Goal: Task Accomplishment & Management: Manage account settings

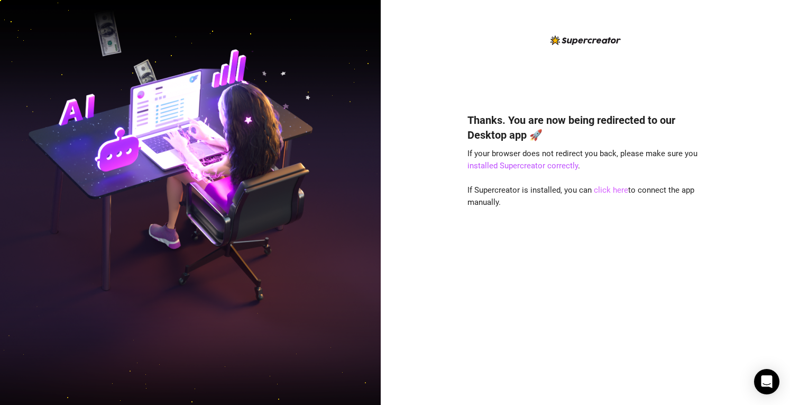
click at [600, 194] on link "click here" at bounding box center [611, 190] width 34 height 10
click at [614, 189] on link "click here" at bounding box center [611, 190] width 34 height 10
click at [607, 193] on link "click here" at bounding box center [611, 190] width 34 height 10
click at [605, 191] on link "click here" at bounding box center [611, 190] width 34 height 10
click at [609, 192] on link "click here" at bounding box center [611, 190] width 34 height 10
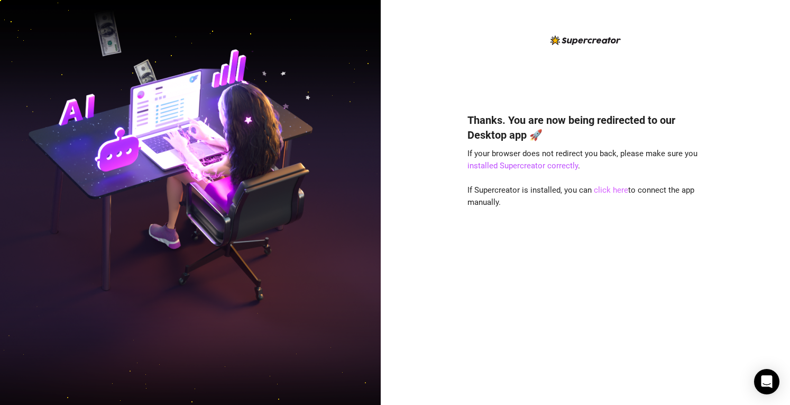
click at [607, 193] on link "click here" at bounding box center [611, 190] width 34 height 10
click at [615, 189] on link "click here" at bounding box center [611, 190] width 34 height 10
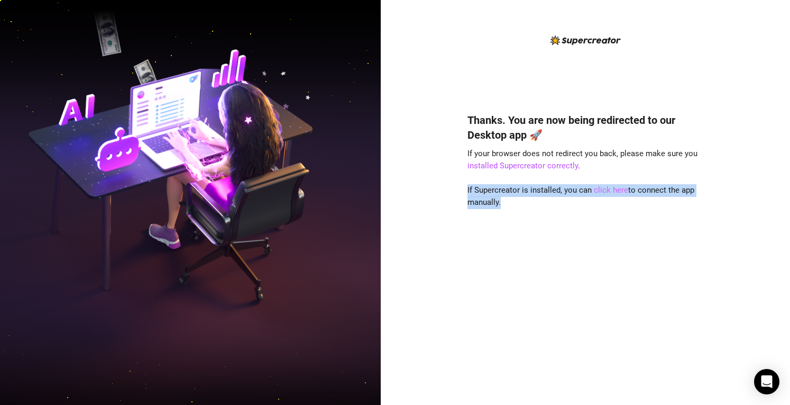
click at [615, 189] on link "click here" at bounding box center [611, 190] width 34 height 10
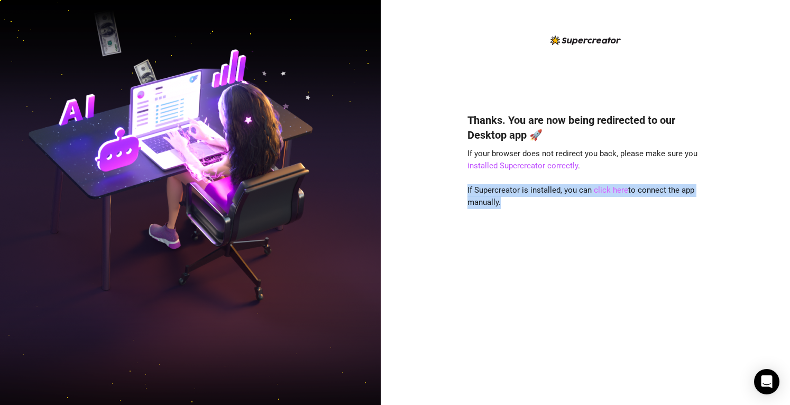
click at [615, 189] on link "click here" at bounding box center [611, 190] width 34 height 10
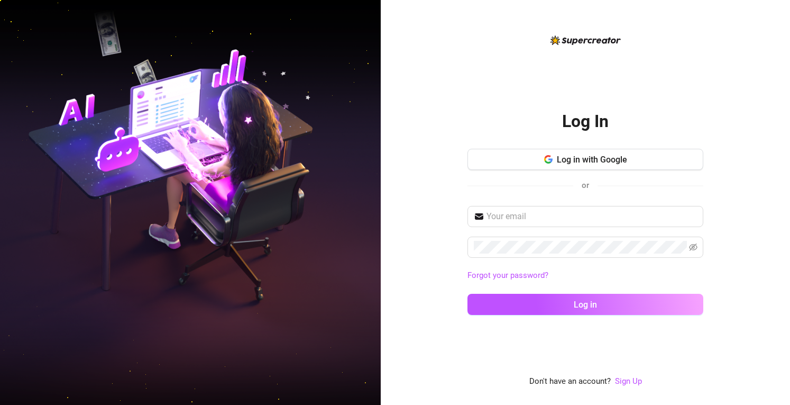
click at [511, 232] on div "Forgot your password? Log in" at bounding box center [586, 265] width 236 height 118
click at [509, 212] on input "text" at bounding box center [592, 216] width 211 height 13
type input "[EMAIL_ADDRESS][DOMAIN_NAME]"
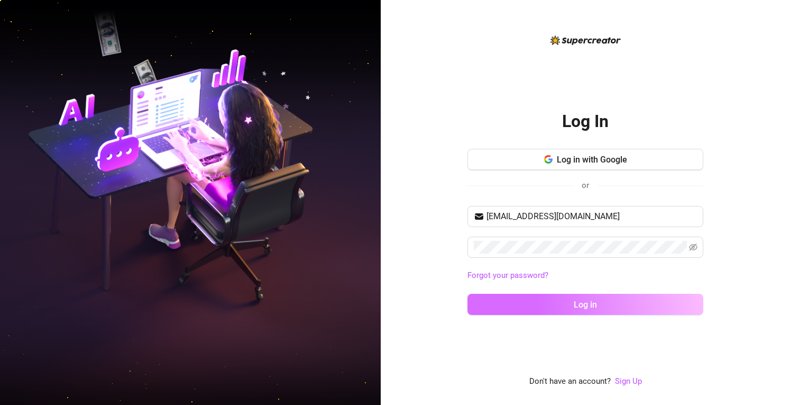
click at [585, 312] on button "Log in" at bounding box center [586, 304] width 236 height 21
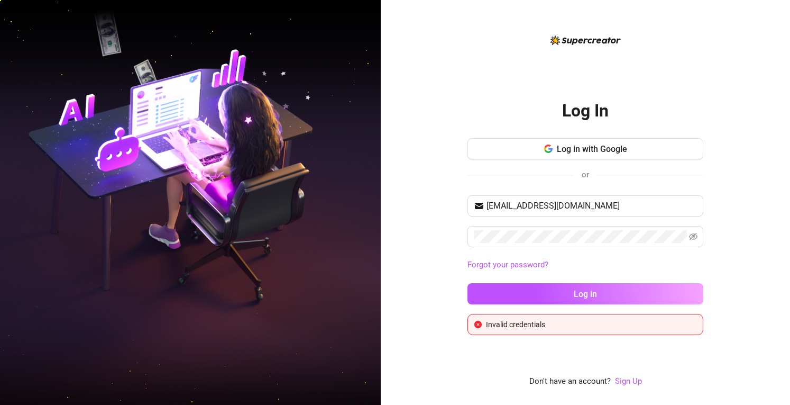
click at [573, 282] on div "elle@sinfluenced.com Forgot your password? Log in" at bounding box center [586, 254] width 236 height 118
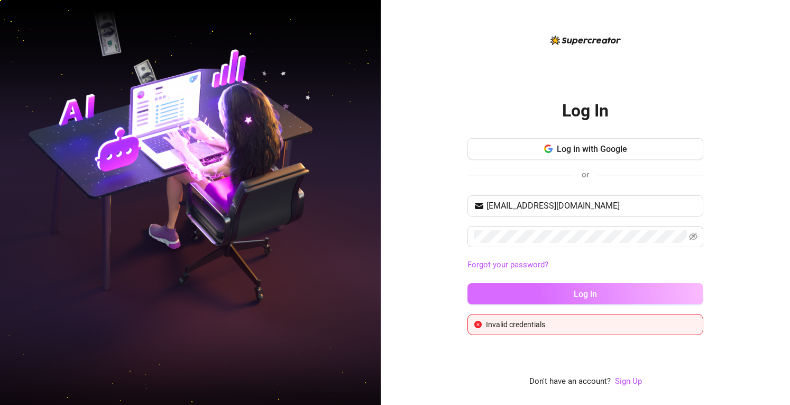
click at [573, 291] on button "Log in" at bounding box center [586, 293] width 236 height 21
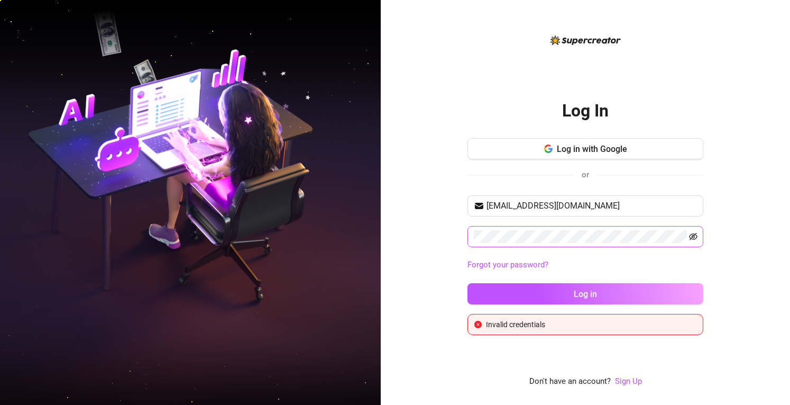
click at [693, 234] on icon "eye-invisible" at bounding box center [693, 236] width 8 height 8
click at [693, 234] on icon "eye" at bounding box center [693, 236] width 8 height 8
click at [468, 283] on button "Log in" at bounding box center [586, 293] width 236 height 21
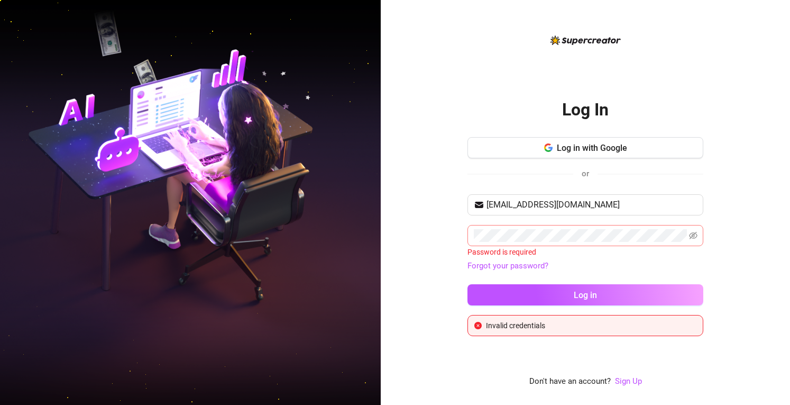
click at [452, 167] on div "Log In Log in with Google or elle@sinfluenced.com Password is required Forgot y…" at bounding box center [585, 202] width 409 height 405
click at [494, 262] on link "Forgot your password?" at bounding box center [508, 266] width 81 height 10
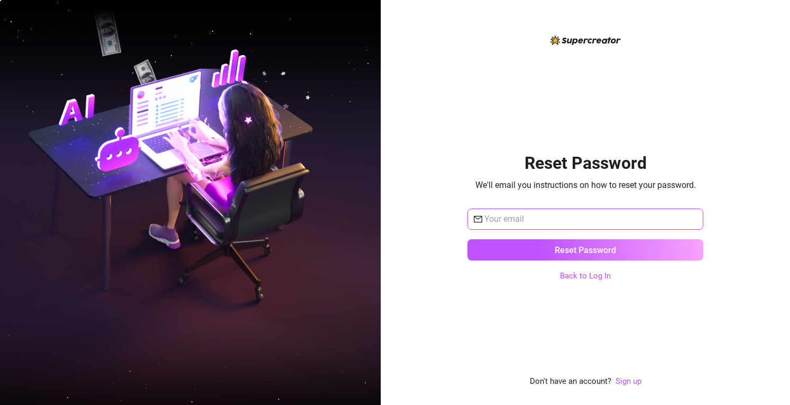
click at [511, 218] on input "text" at bounding box center [591, 219] width 213 height 13
type input "elle@sinfluenced.com"
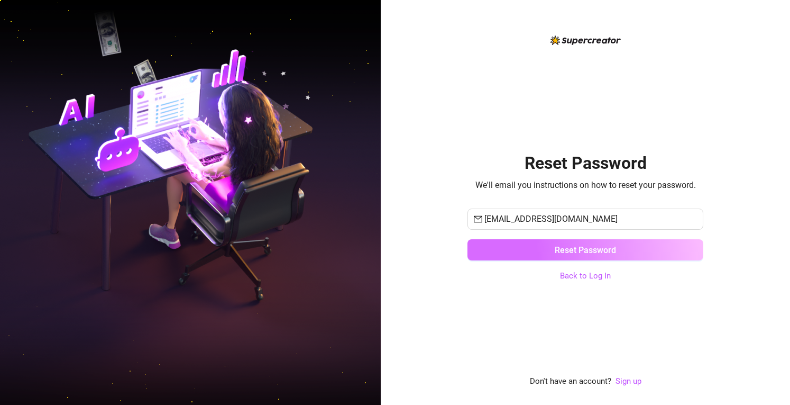
click at [561, 250] on span "Reset Password" at bounding box center [585, 250] width 61 height 10
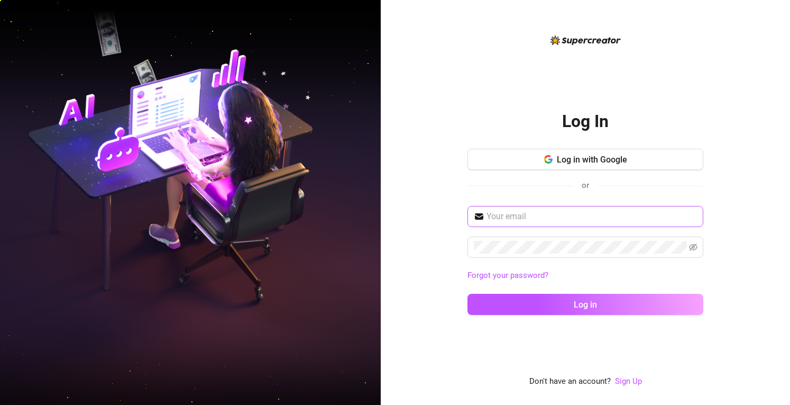
click at [503, 209] on span at bounding box center [586, 216] width 236 height 21
click at [505, 219] on input "text" at bounding box center [592, 216] width 211 height 13
type input "[EMAIL_ADDRESS][DOMAIN_NAME]"
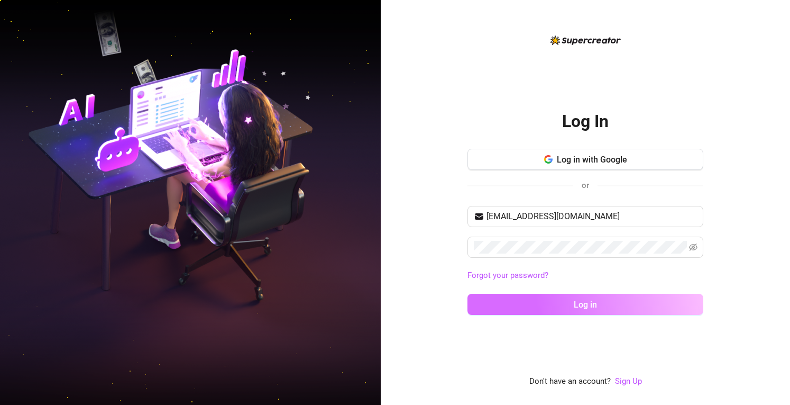
click at [514, 307] on button "Log in" at bounding box center [586, 304] width 236 height 21
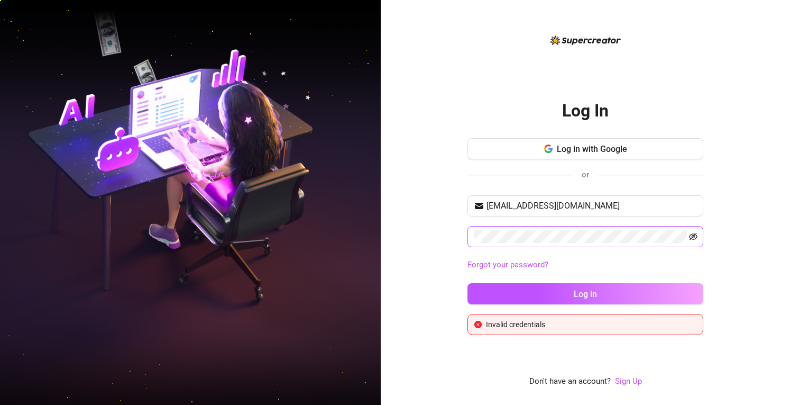
click at [692, 235] on icon "eye-invisible" at bounding box center [693, 236] width 8 height 7
click at [641, 229] on span at bounding box center [586, 236] width 236 height 21
click at [468, 283] on button "Log in" at bounding box center [586, 293] width 236 height 21
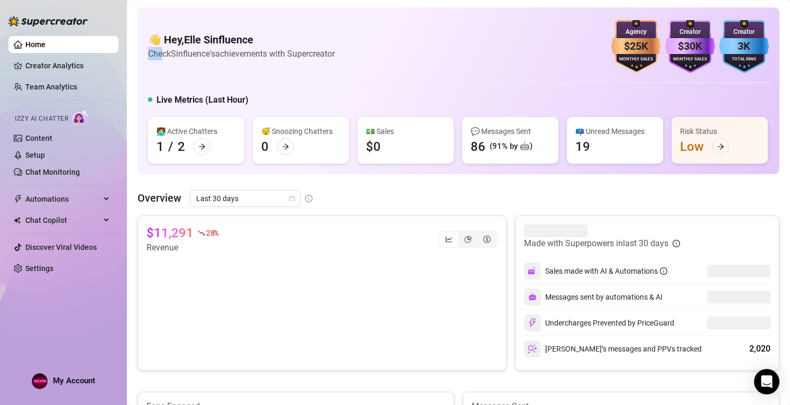
drag, startPoint x: 163, startPoint y: 51, endPoint x: 293, endPoint y: 22, distance: 132.8
click at [293, 22] on div "👋 Hey, Elle Sinfluence Check Sinfluence's achievements with Supercreator $25K A…" at bounding box center [458, 46] width 621 height 53
click at [176, 50] on article "Check Sinfluence's achievements with Supercreator" at bounding box center [241, 53] width 187 height 13
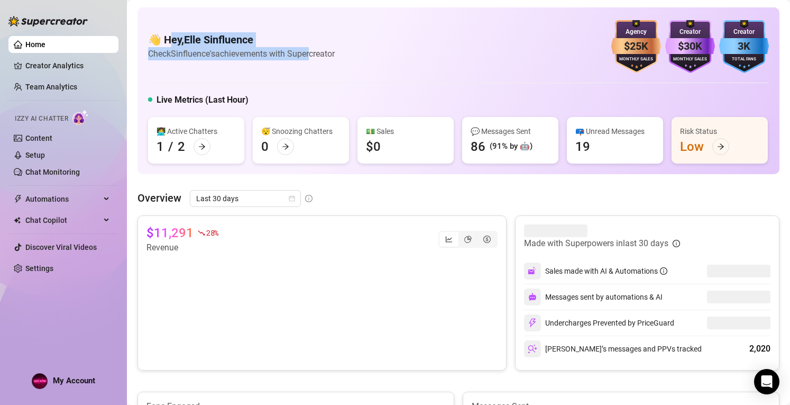
drag, startPoint x: 171, startPoint y: 34, endPoint x: 319, endPoint y: 57, distance: 149.9
click at [314, 54] on div "👋 Hey, Elle Sinfluence Check Sinfluence's achievements with Supercreator" at bounding box center [241, 46] width 187 height 28
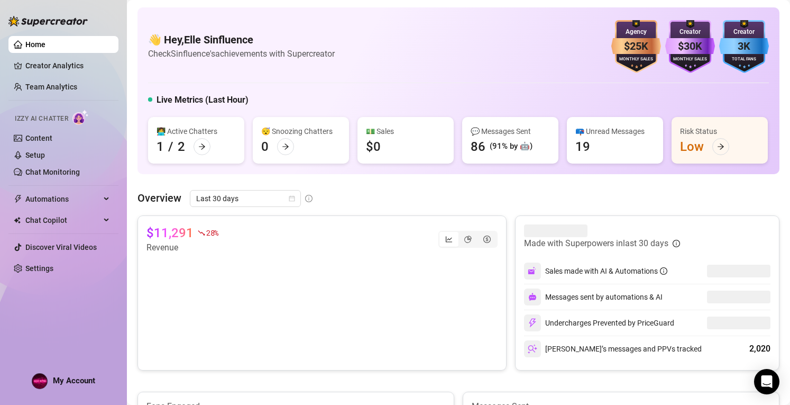
click at [320, 58] on article "Check Sinfluence's achievements with Supercreator" at bounding box center [241, 53] width 187 height 13
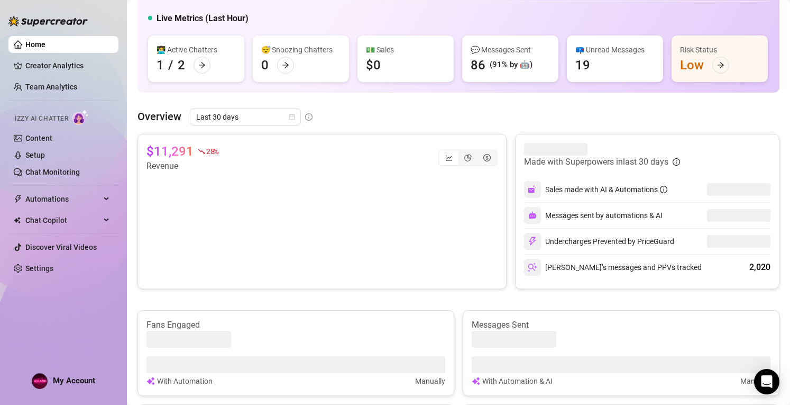
scroll to position [57, 0]
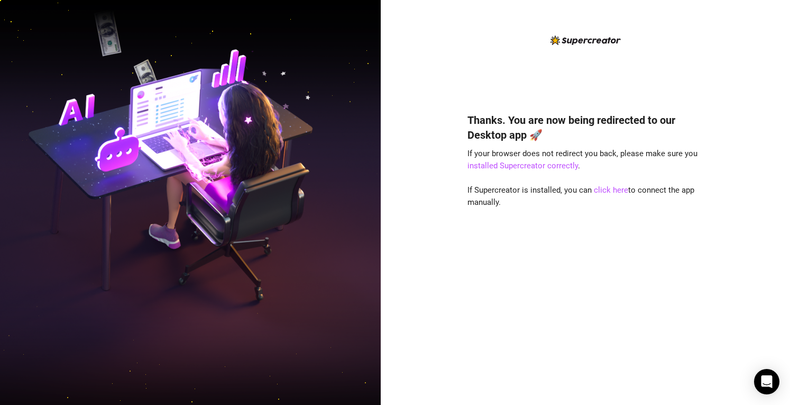
click at [598, 196] on div "Thanks. You are now being redirected to our Desktop app 🚀 If your browser does …" at bounding box center [586, 242] width 236 height 289
click at [599, 190] on link "click here" at bounding box center [611, 190] width 34 height 10
click at [554, 159] on div "Thanks. You are now being redirected to our Desktop app 🚀 If your browser does …" at bounding box center [586, 242] width 236 height 289
click at [548, 165] on link "installed Supercreator correctly" at bounding box center [523, 166] width 111 height 10
click at [0, 249] on img at bounding box center [190, 202] width 381 height 478
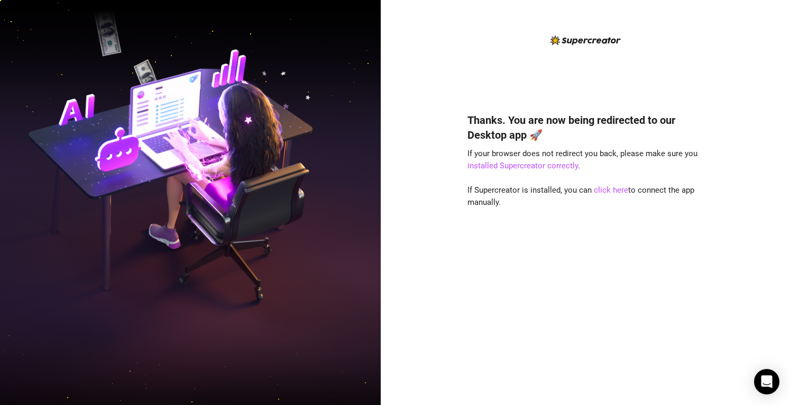
click at [674, 56] on div "Thanks. You are now being redirected to our Desktop app 🚀 If your browser does …" at bounding box center [586, 211] width 236 height 354
click at [502, 147] on div "Thanks. You are now being redirected to our Desktop app 🚀 If your browser does …" at bounding box center [586, 242] width 236 height 289
click at [571, 42] on img at bounding box center [586, 40] width 70 height 10
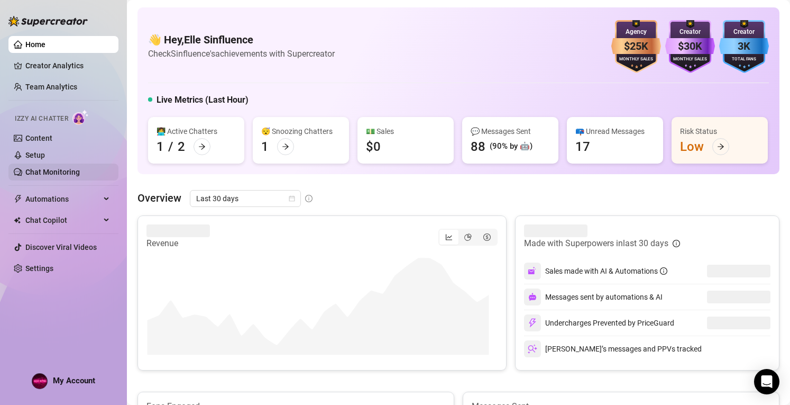
click at [48, 171] on link "Chat Monitoring" at bounding box center [52, 172] width 54 height 8
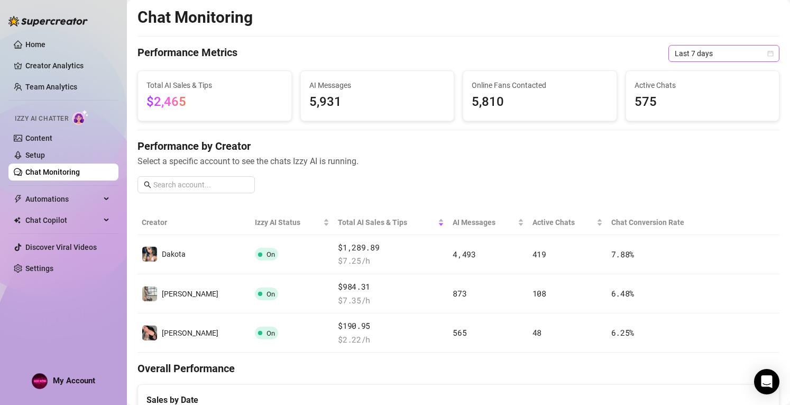
click at [725, 48] on span "Last 7 days" at bounding box center [724, 53] width 98 height 16
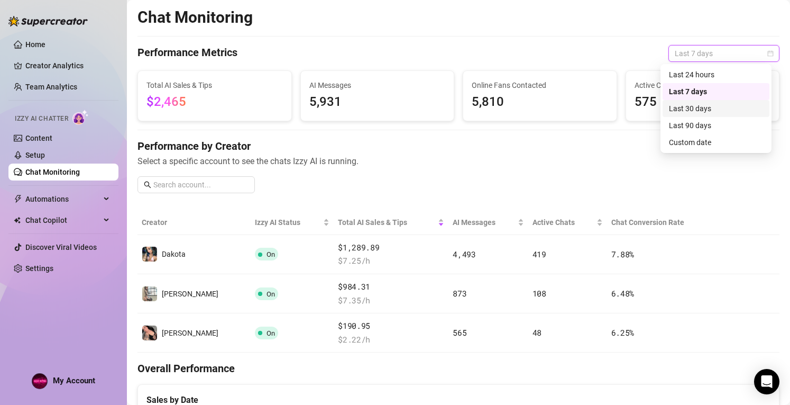
click at [687, 107] on div "Last 30 days" at bounding box center [716, 109] width 94 height 12
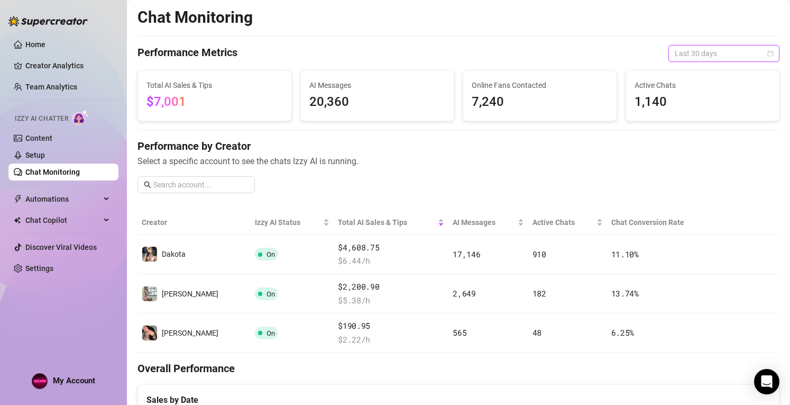
click at [697, 57] on span "Last 30 days" at bounding box center [724, 53] width 98 height 16
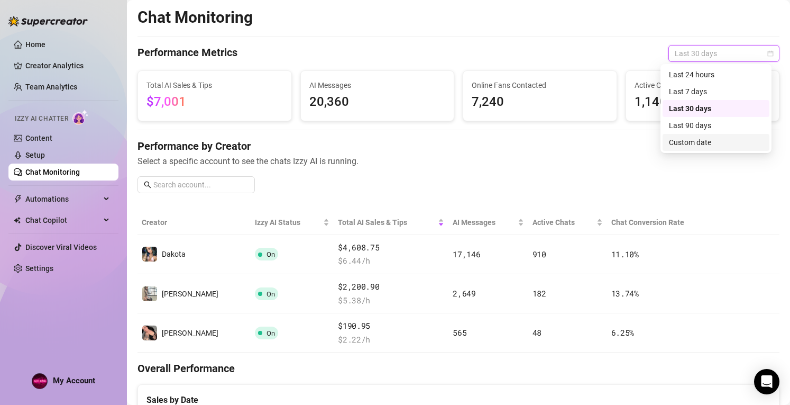
click at [695, 149] on div "Custom date" at bounding box center [716, 142] width 107 height 17
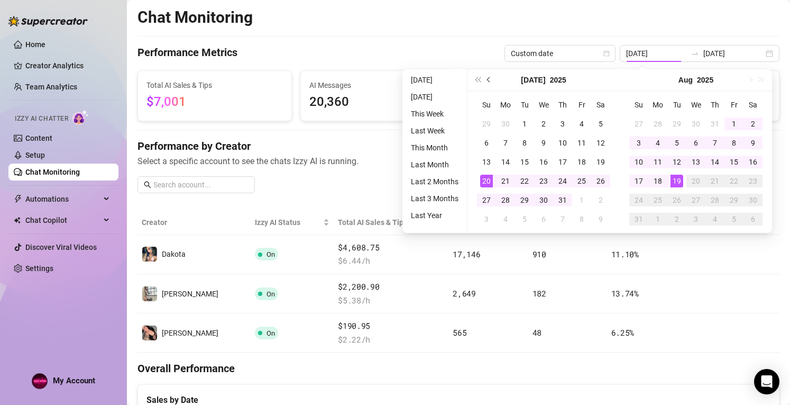
click at [490, 81] on button "Previous month (PageUp)" at bounding box center [489, 79] width 12 height 21
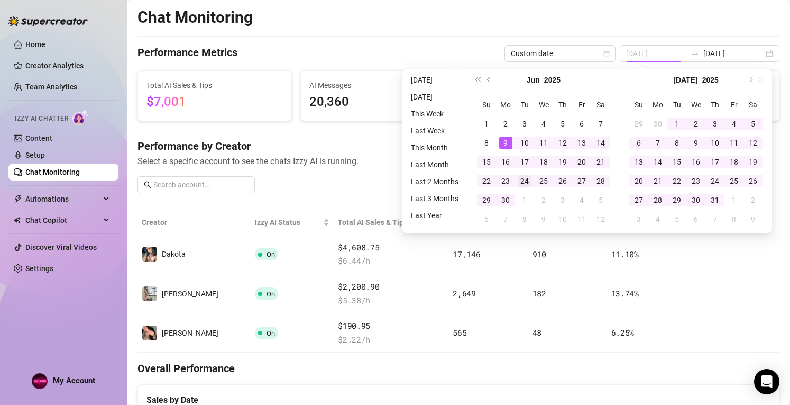
type input "2025-06-24"
click at [524, 179] on div "24" at bounding box center [524, 181] width 13 height 13
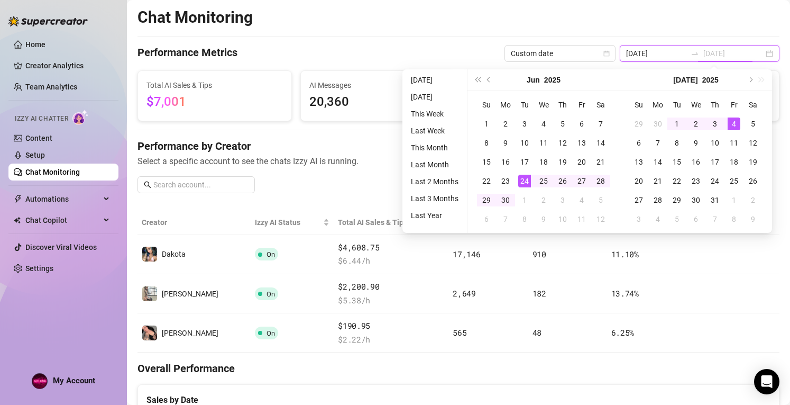
type input "2025-08-19"
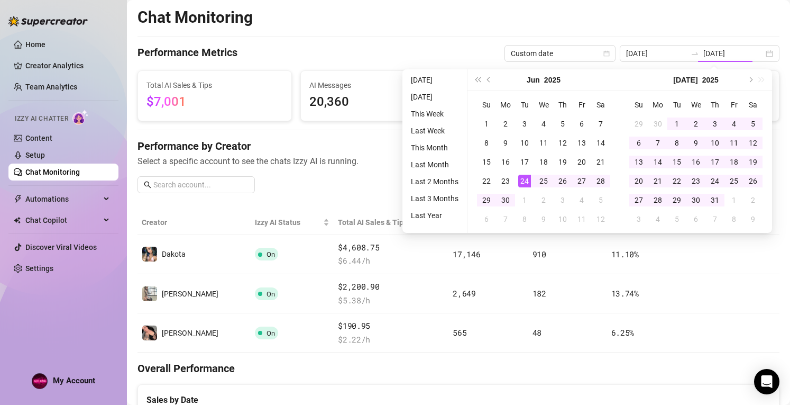
click at [752, 21] on div "Chat Monitoring" at bounding box center [459, 17] width 642 height 20
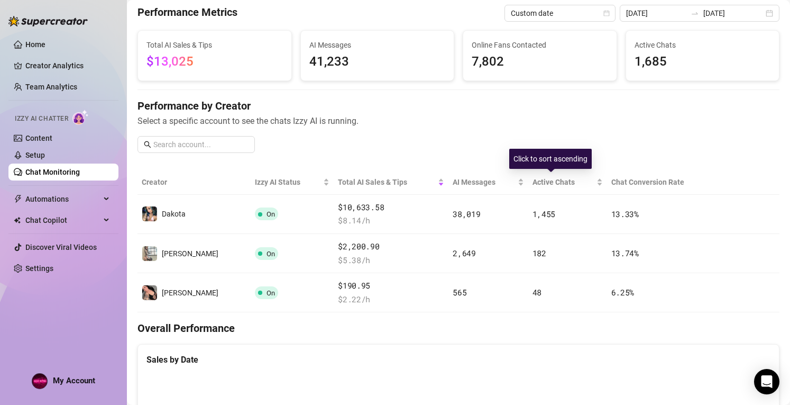
scroll to position [41, 0]
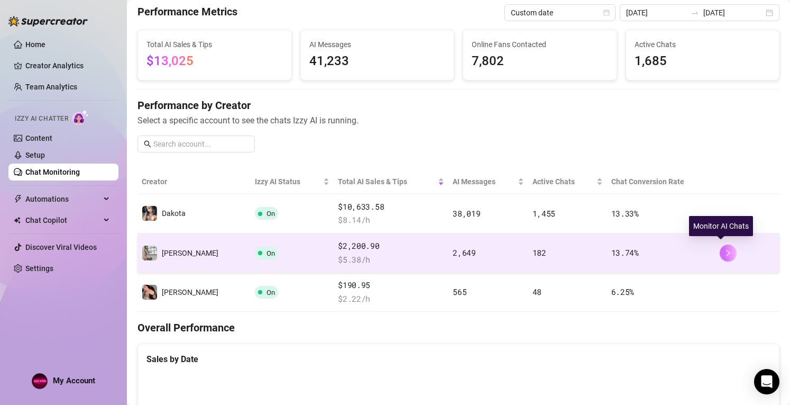
click at [723, 255] on button "button" at bounding box center [728, 252] width 17 height 17
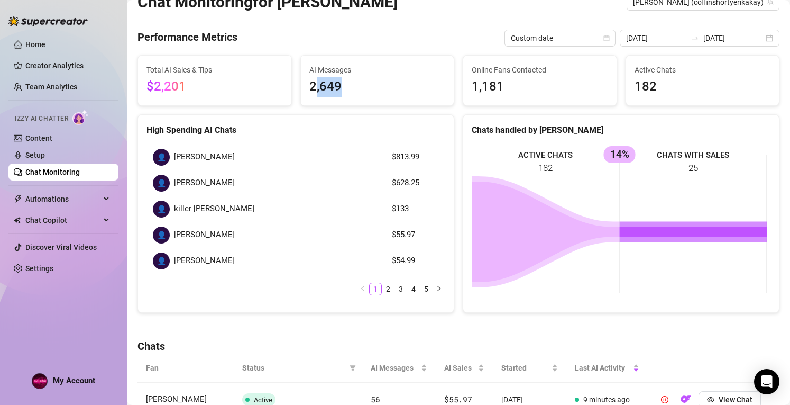
drag, startPoint x: 337, startPoint y: 90, endPoint x: 306, endPoint y: 88, distance: 31.3
click at [306, 88] on div "AI Messages 2,649" at bounding box center [377, 81] width 153 height 50
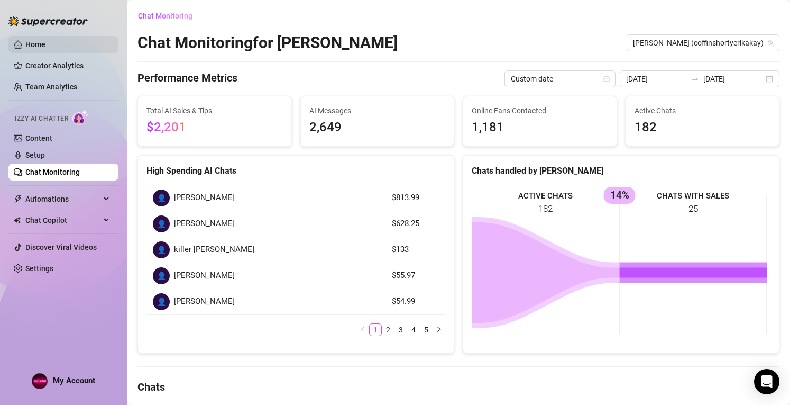
click at [33, 49] on link "Home" at bounding box center [35, 44] width 20 height 8
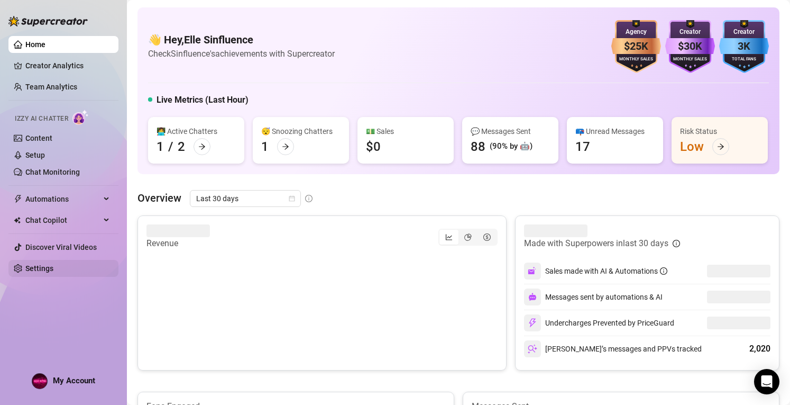
click at [25, 264] on link "Settings" at bounding box center [39, 268] width 28 height 8
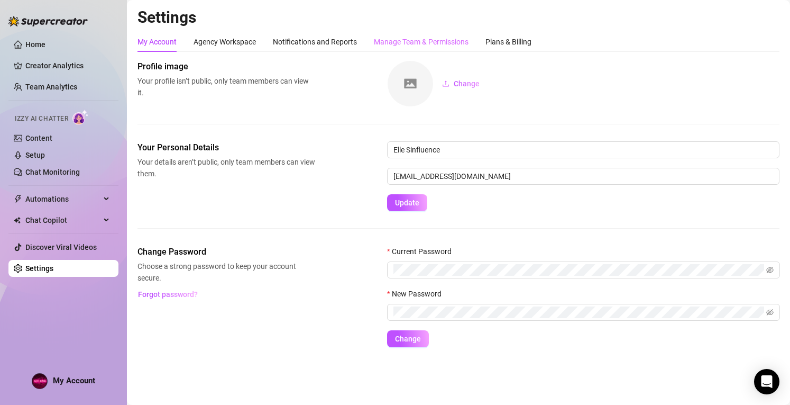
click at [459, 35] on div "Manage Team & Permissions" at bounding box center [421, 42] width 95 height 20
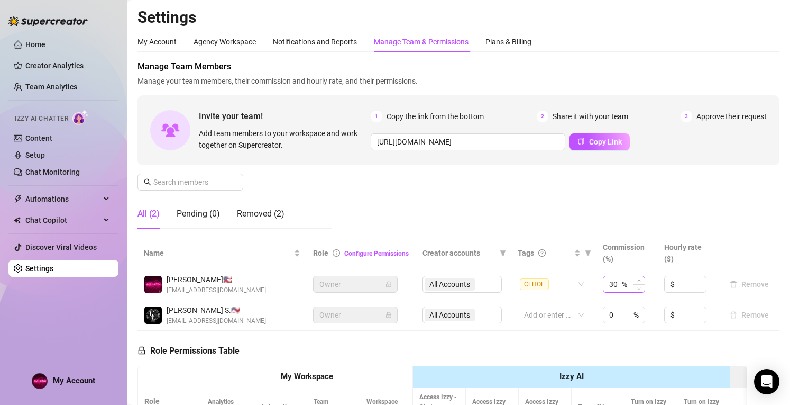
click at [620, 288] on div "30 %" at bounding box center [624, 284] width 42 height 17
type input "3"
type input "50"
click at [610, 315] on input "0" at bounding box center [614, 315] width 11 height 16
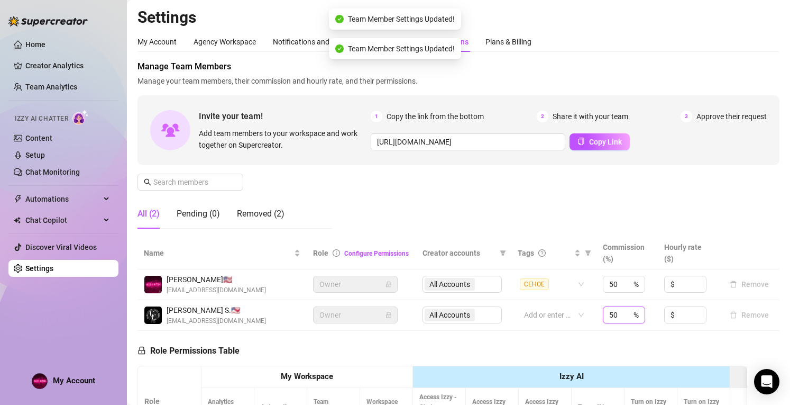
type input "50"
click at [612, 182] on div "Manage Team Members Manage your team members, their commission and hourly rate,…" at bounding box center [459, 148] width 642 height 177
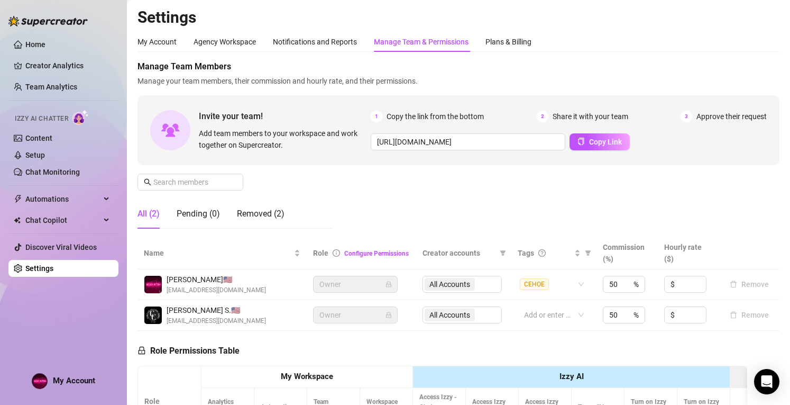
click at [485, 44] on div "My Account Agency Workspace Notifications and Reports Manage Team & Permissions…" at bounding box center [335, 42] width 394 height 20
click at [494, 43] on div "Plans & Billing" at bounding box center [509, 42] width 46 height 12
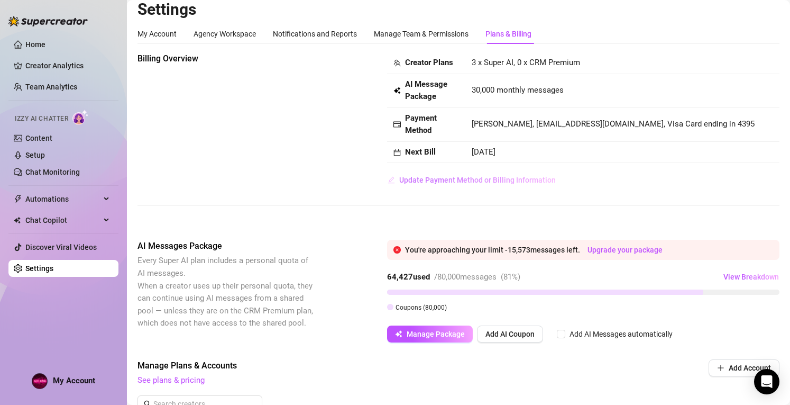
scroll to position [9, 0]
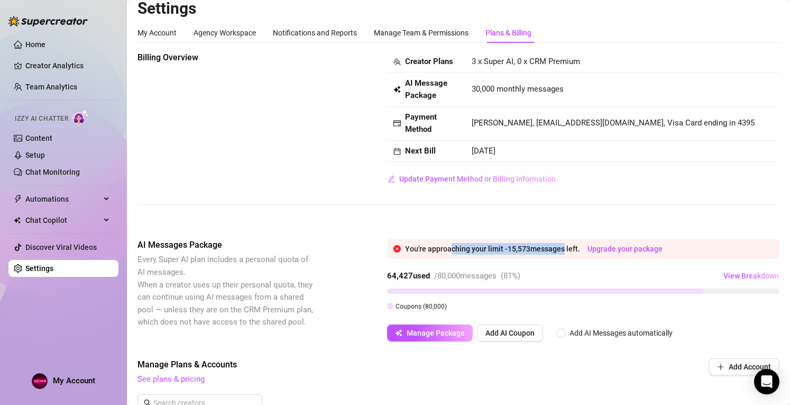
drag, startPoint x: 452, startPoint y: 251, endPoint x: 561, endPoint y: 251, distance: 109.0
click at [561, 251] on div "You're approaching your limit - 15,573 messages left. Upgrade your package" at bounding box center [589, 249] width 368 height 12
click at [740, 275] on span "View Breakdown" at bounding box center [752, 275] width 56 height 8
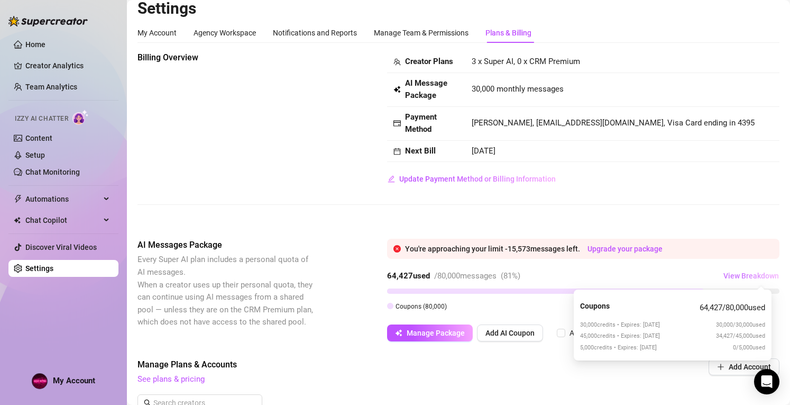
click at [734, 271] on span "View Breakdown" at bounding box center [752, 275] width 56 height 8
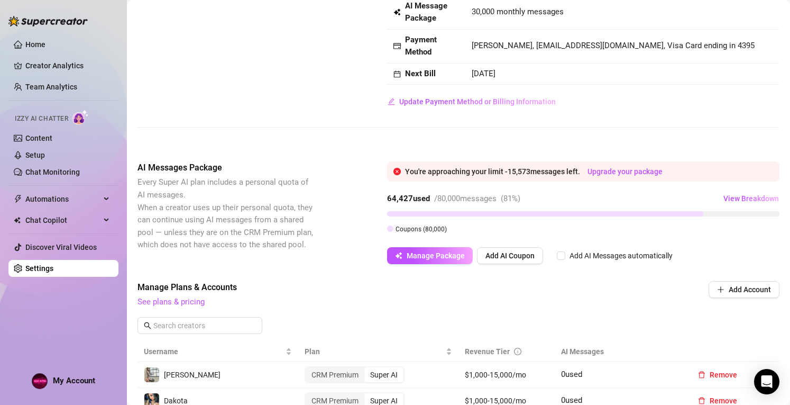
scroll to position [79, 0]
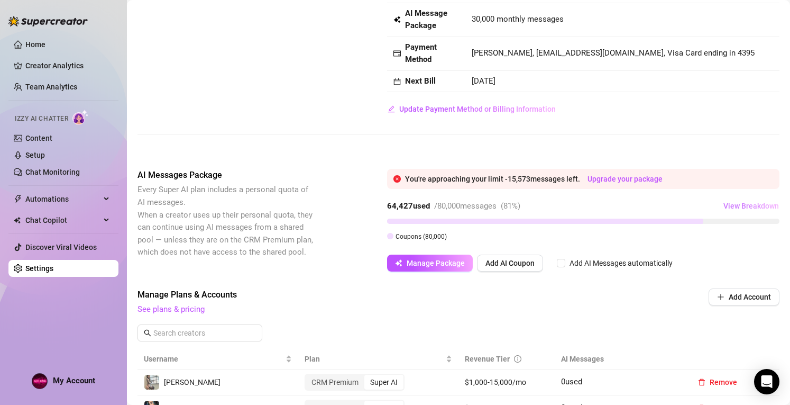
click at [724, 205] on span "View Breakdown" at bounding box center [752, 206] width 56 height 8
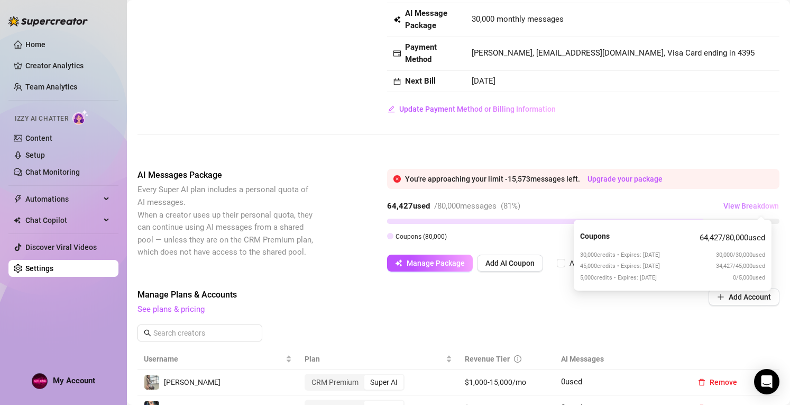
click at [724, 205] on span "View Breakdown" at bounding box center [752, 206] width 56 height 8
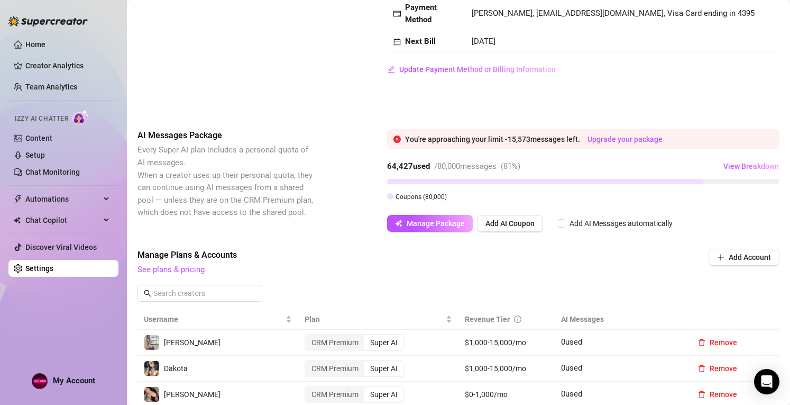
scroll to position [0, 0]
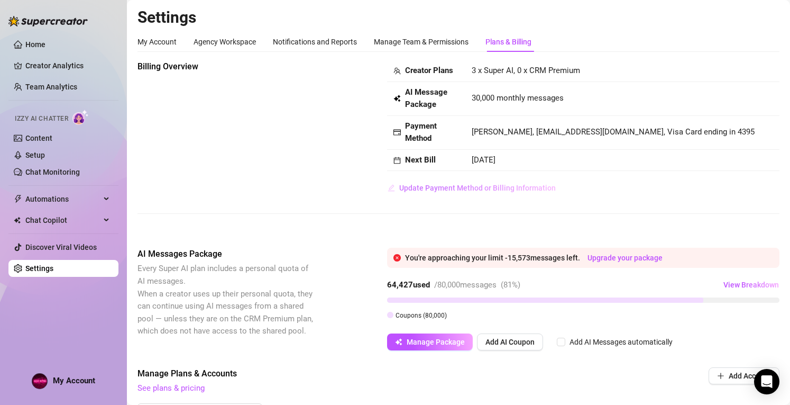
click at [465, 184] on span "Update Payment Method or Billing Information" at bounding box center [477, 188] width 157 height 8
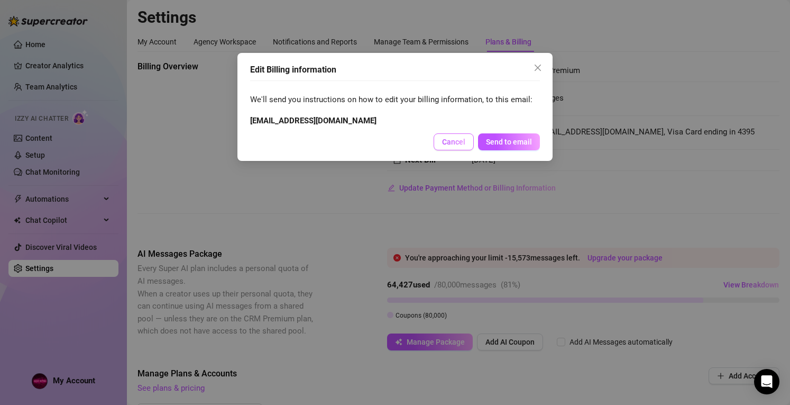
click at [451, 135] on button "Cancel" at bounding box center [454, 141] width 40 height 17
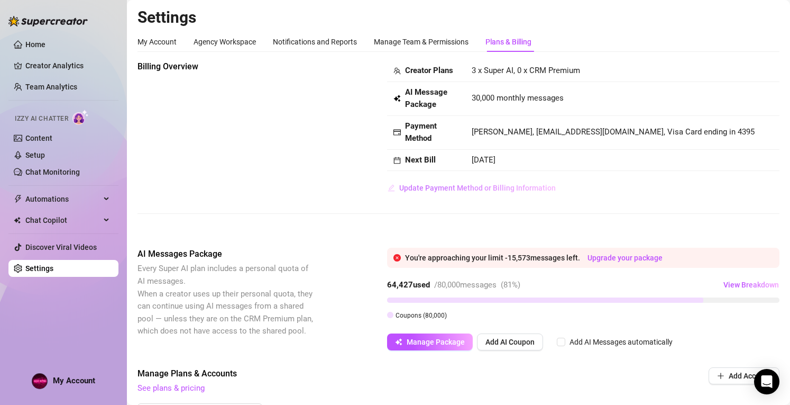
scroll to position [445, 0]
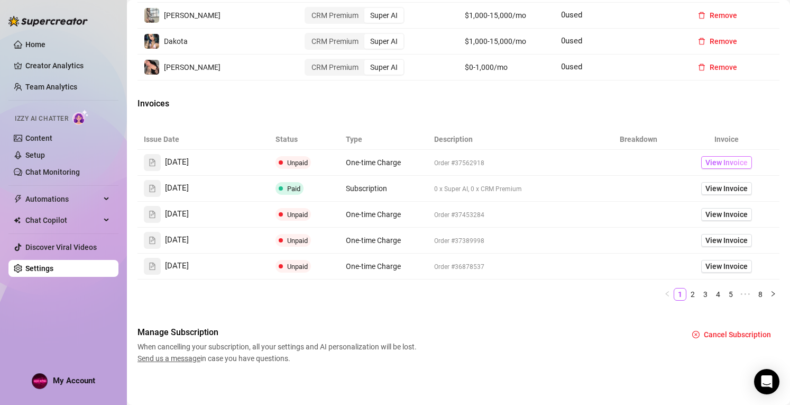
click at [706, 163] on span "View Invoice" at bounding box center [727, 163] width 42 height 12
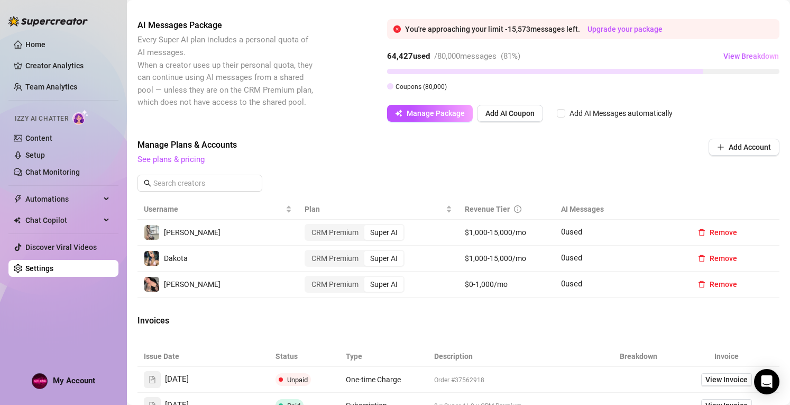
scroll to position [227, 0]
click at [44, 67] on link "Creator Analytics" at bounding box center [67, 65] width 85 height 17
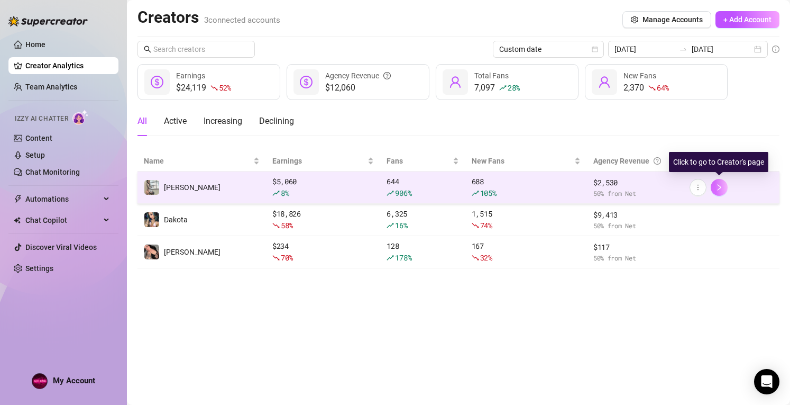
click at [722, 190] on icon "right" at bounding box center [719, 187] width 7 height 7
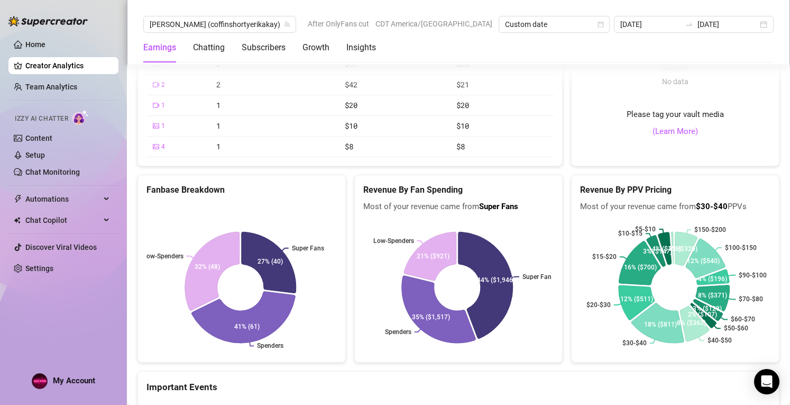
scroll to position [1873, 0]
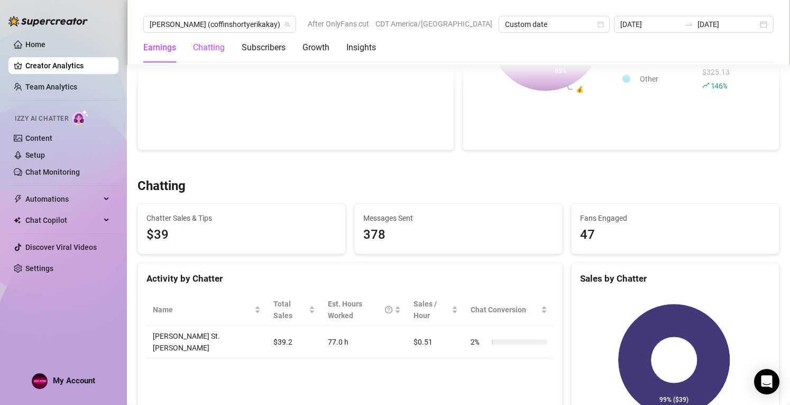
click at [210, 42] on div "Chatting" at bounding box center [209, 47] width 32 height 13
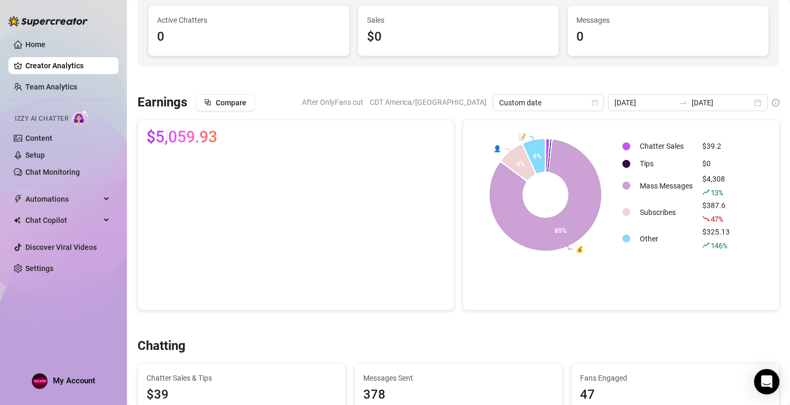
scroll to position [0, 0]
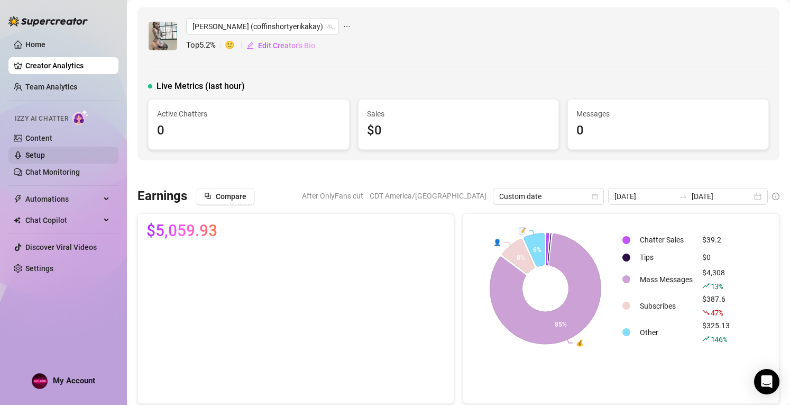
click at [45, 159] on link "Setup" at bounding box center [35, 155] width 20 height 8
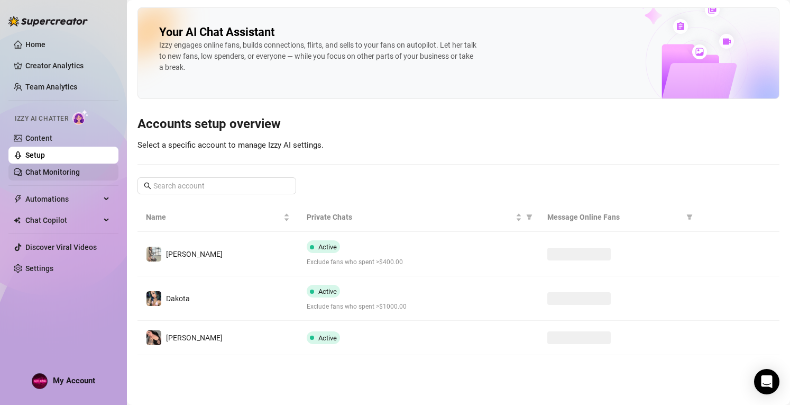
click at [56, 172] on link "Chat Monitoring" at bounding box center [52, 172] width 54 height 8
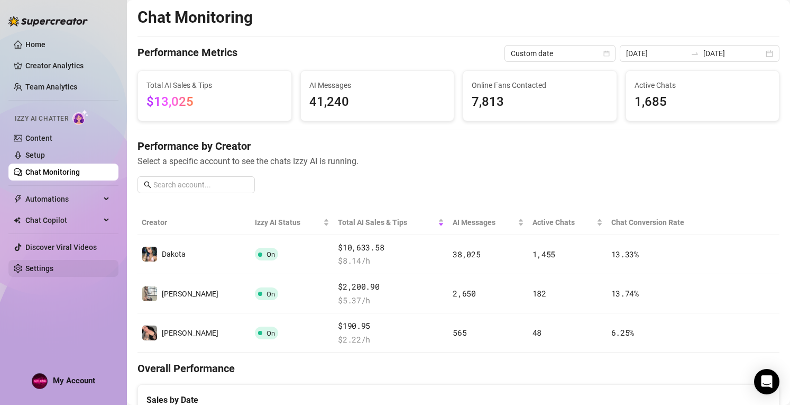
click at [31, 268] on link "Settings" at bounding box center [39, 268] width 28 height 8
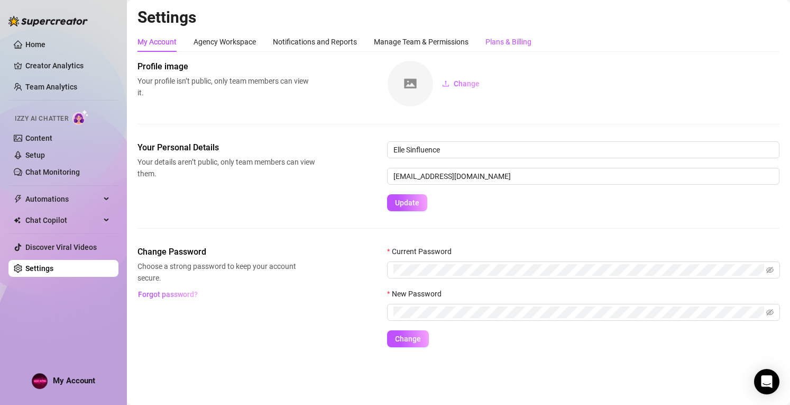
click at [524, 39] on div "Plans & Billing" at bounding box center [509, 42] width 46 height 12
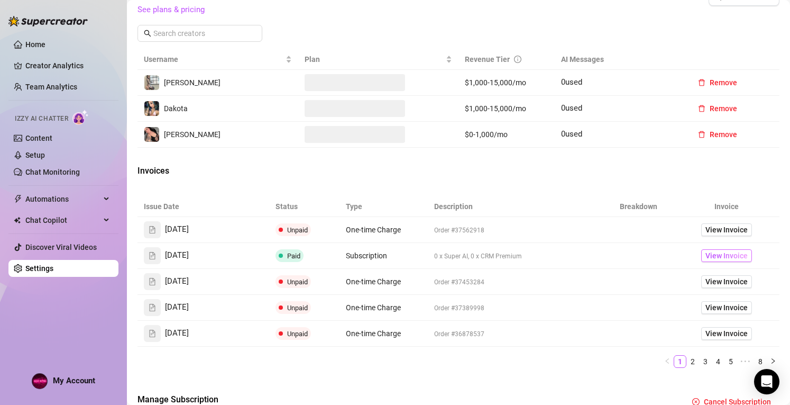
scroll to position [391, 0]
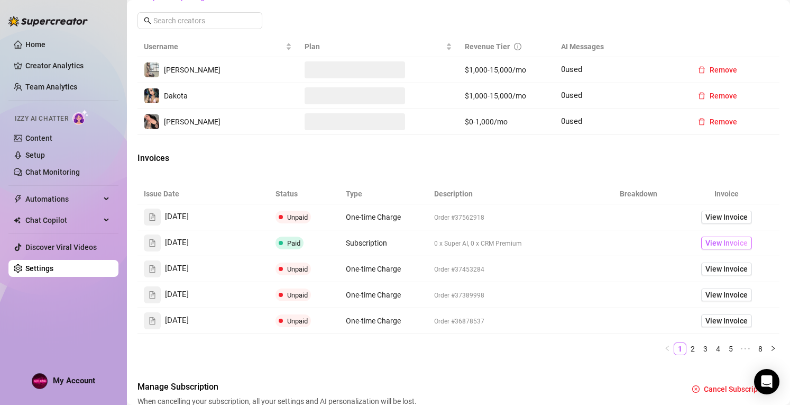
click at [729, 240] on span "View Invoice" at bounding box center [727, 243] width 42 height 12
click at [687, 348] on link "2" at bounding box center [693, 348] width 12 height 12
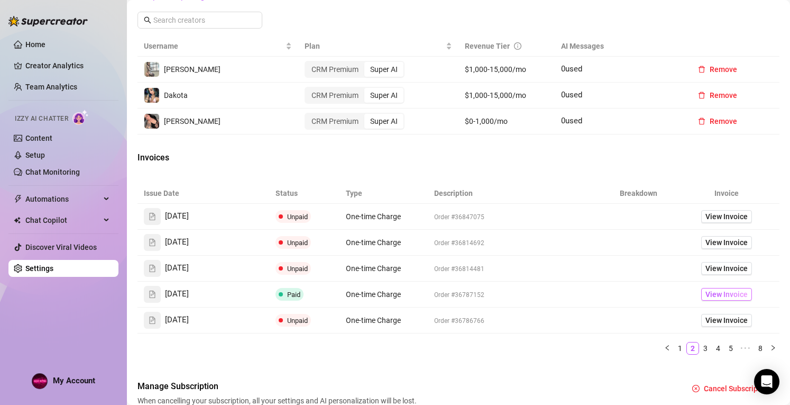
click at [714, 295] on span "View Invoice" at bounding box center [727, 294] width 42 height 12
click at [700, 344] on link "3" at bounding box center [706, 348] width 12 height 12
click at [711, 238] on span "View Invoice" at bounding box center [727, 242] width 42 height 12
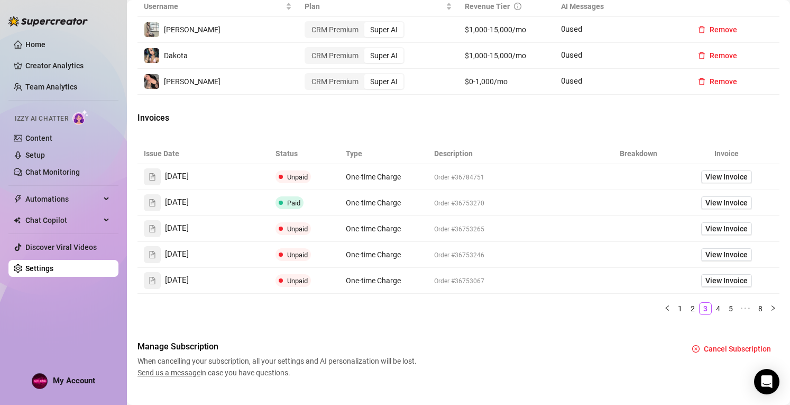
scroll to position [432, 0]
click at [713, 303] on link "4" at bounding box center [719, 308] width 12 height 12
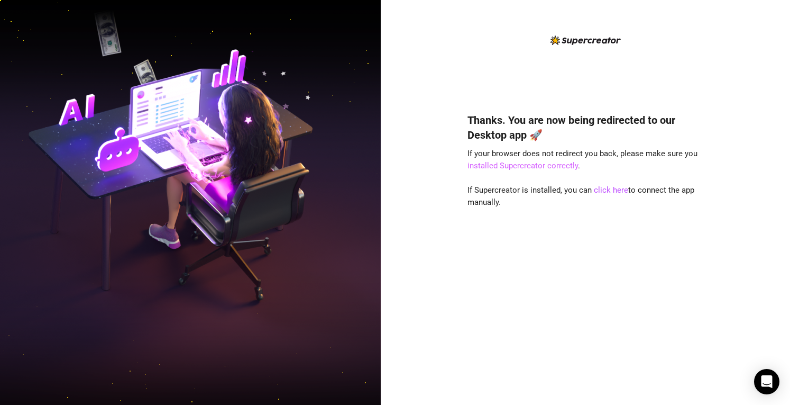
click at [496, 163] on link "installed Supercreator correctly" at bounding box center [523, 166] width 111 height 10
click at [617, 188] on link "click here" at bounding box center [611, 190] width 34 height 10
